Goal: Task Accomplishment & Management: Manage account settings

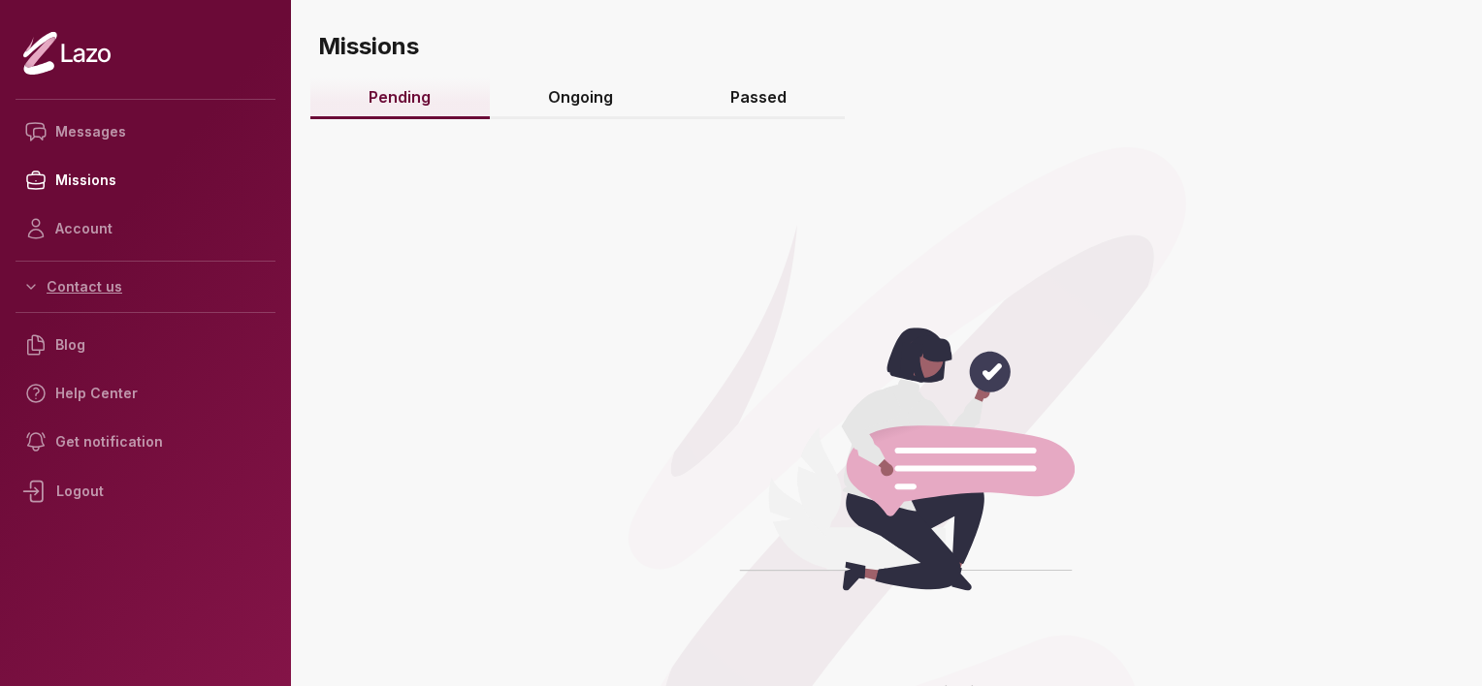
click at [78, 283] on button "Contact us" at bounding box center [146, 287] width 260 height 35
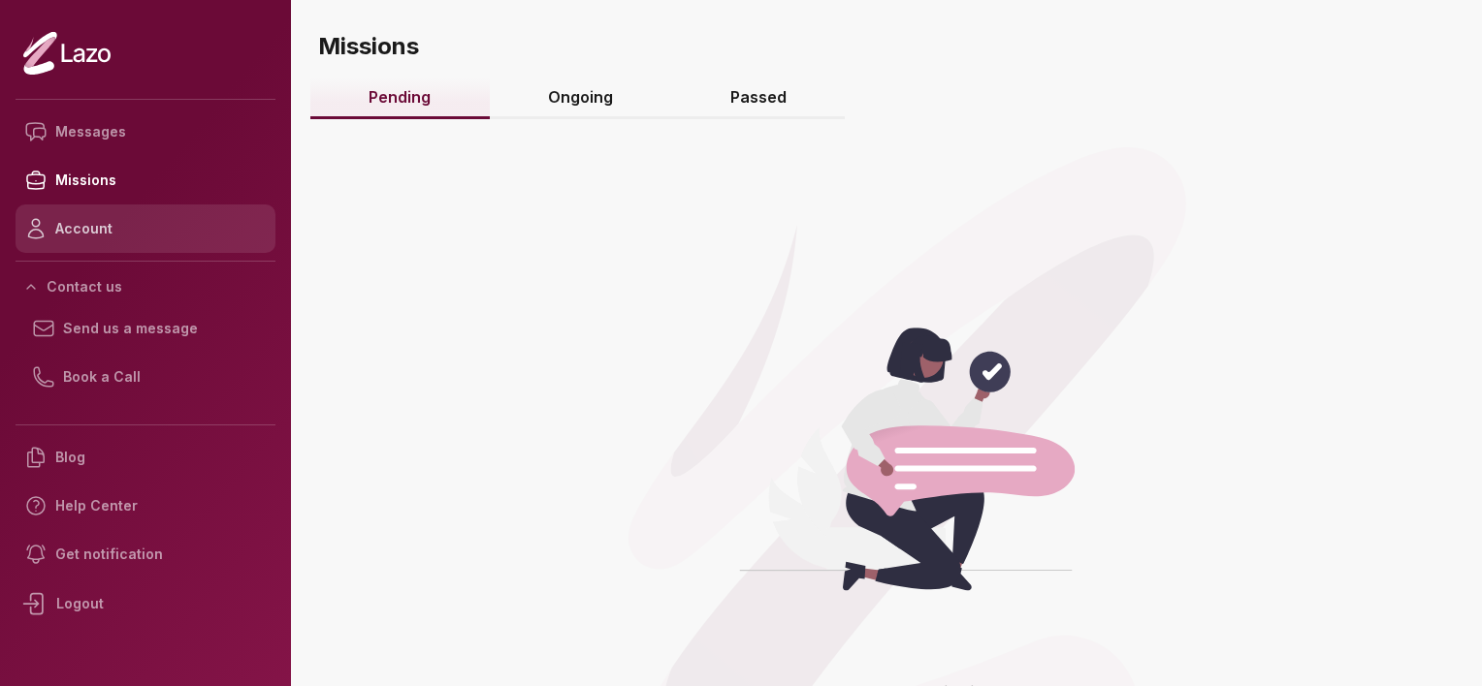
click at [80, 236] on link "Account" at bounding box center [146, 229] width 260 height 48
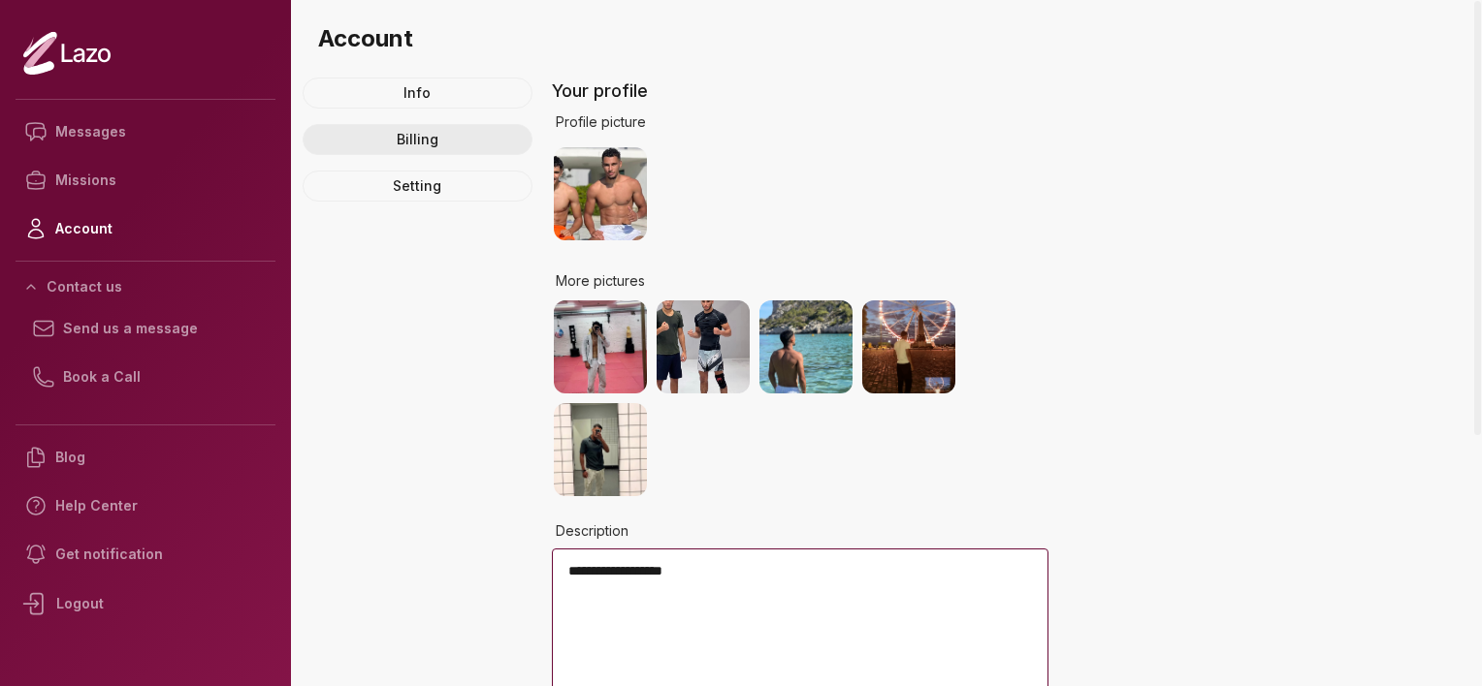
click at [420, 143] on link "Billing" at bounding box center [418, 139] width 230 height 31
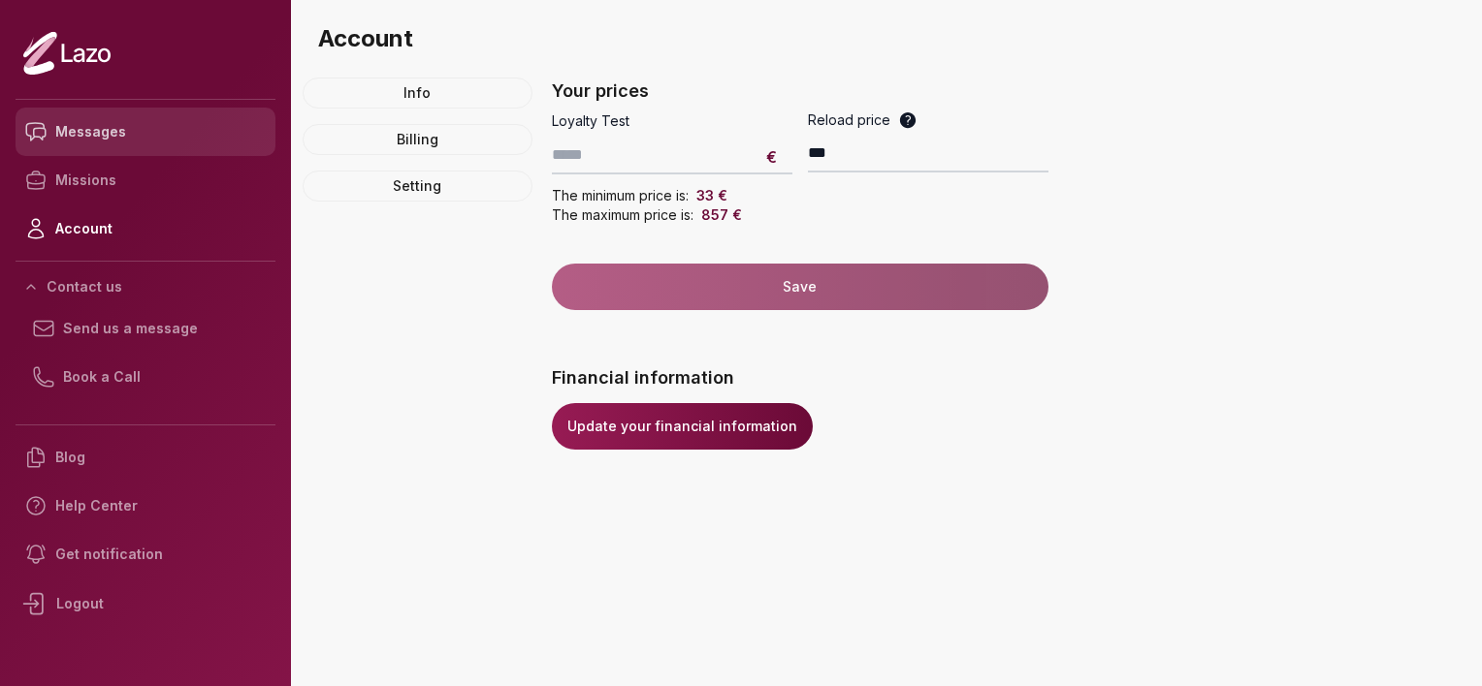
click at [93, 125] on link "Messages" at bounding box center [146, 132] width 260 height 48
